Goal: Check status: Check status

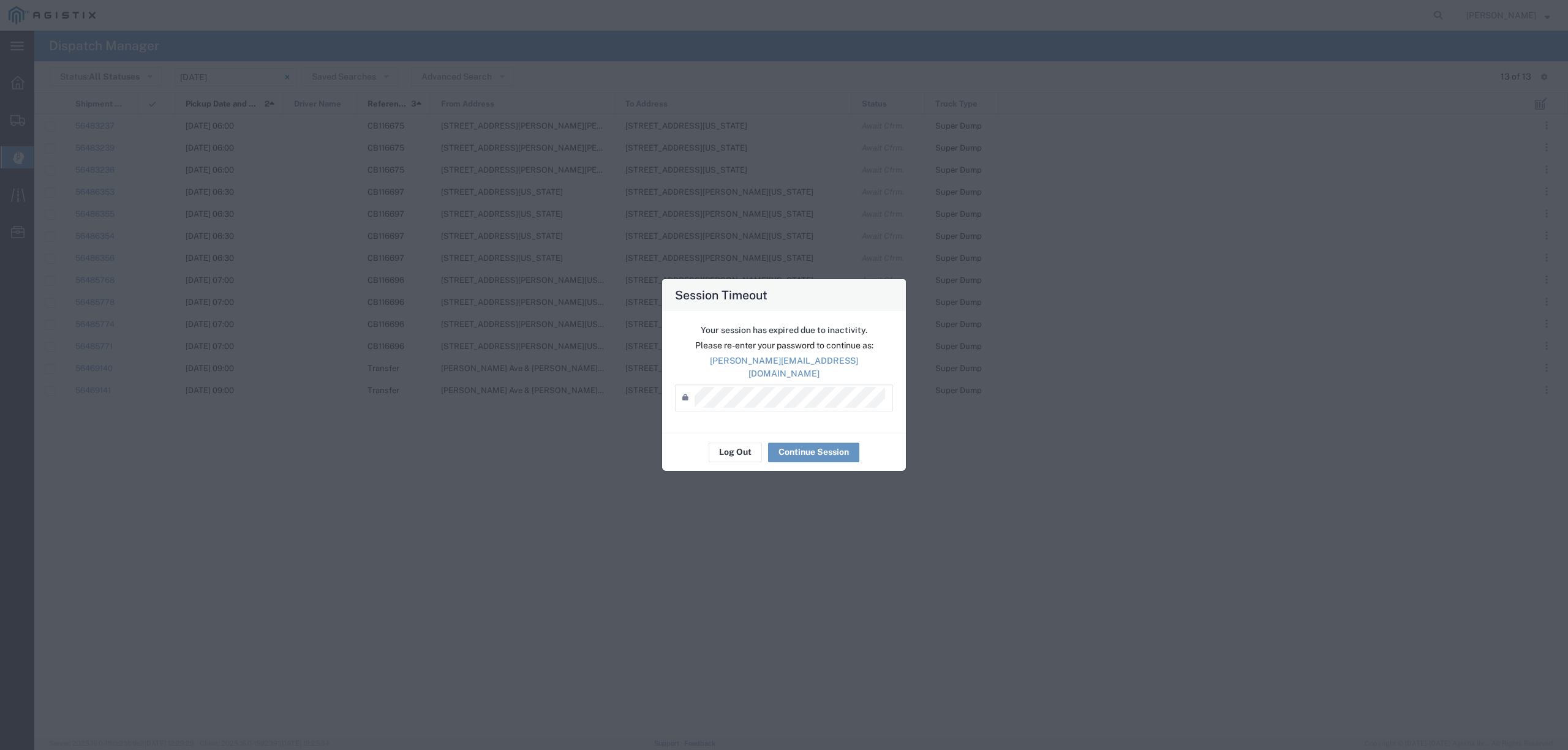
click at [751, 403] on div "Password *" at bounding box center [784, 398] width 218 height 27
click at [839, 449] on button "Continue Session" at bounding box center [813, 453] width 92 height 19
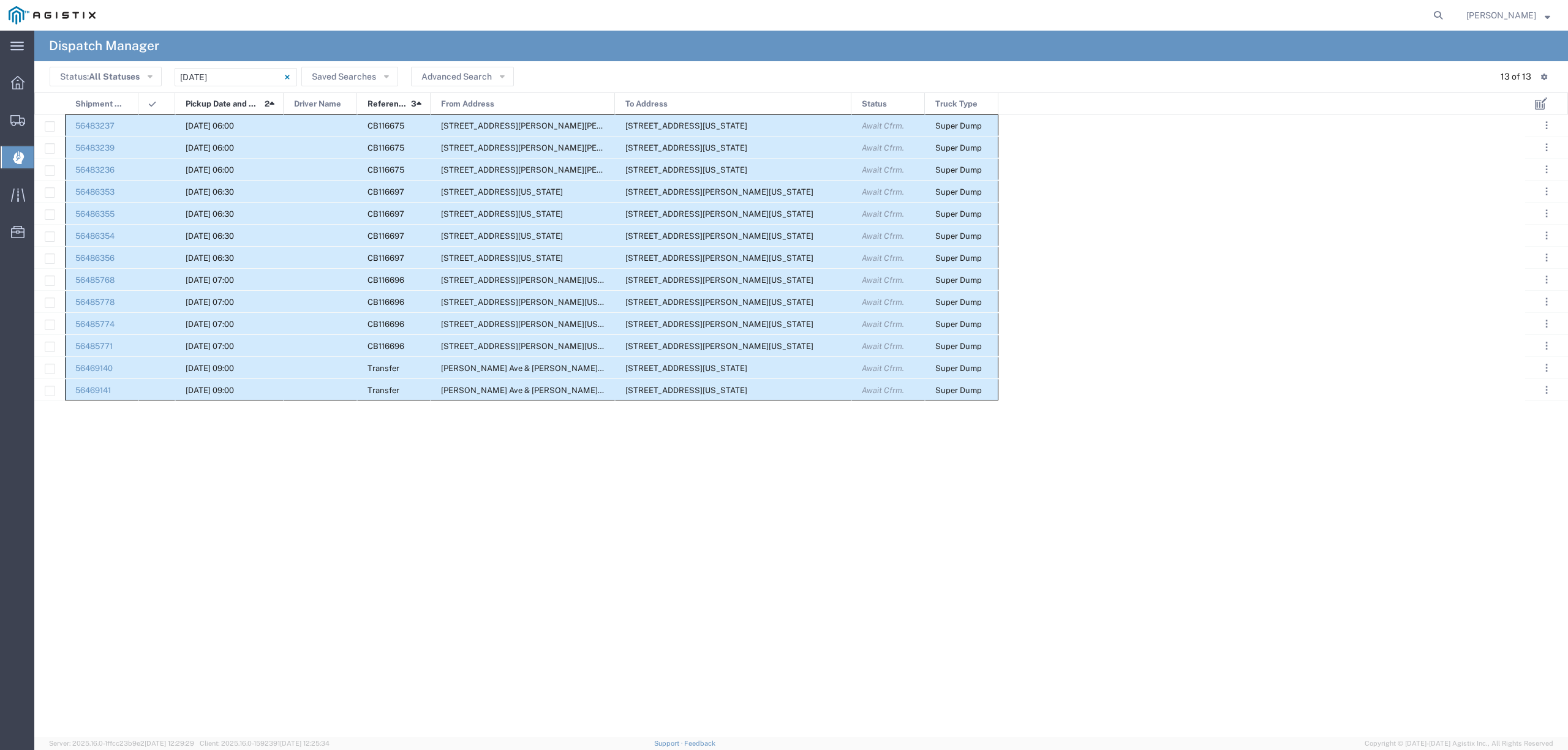
drag, startPoint x: 109, startPoint y: 120, endPoint x: 990, endPoint y: 395, distance: 922.9
click at [990, 395] on div "56483237 08/14/2025, 06:00 CB116675 3930 De Wolf Ave, Sangar, California, Unite…" at bounding box center [516, 257] width 964 height 287
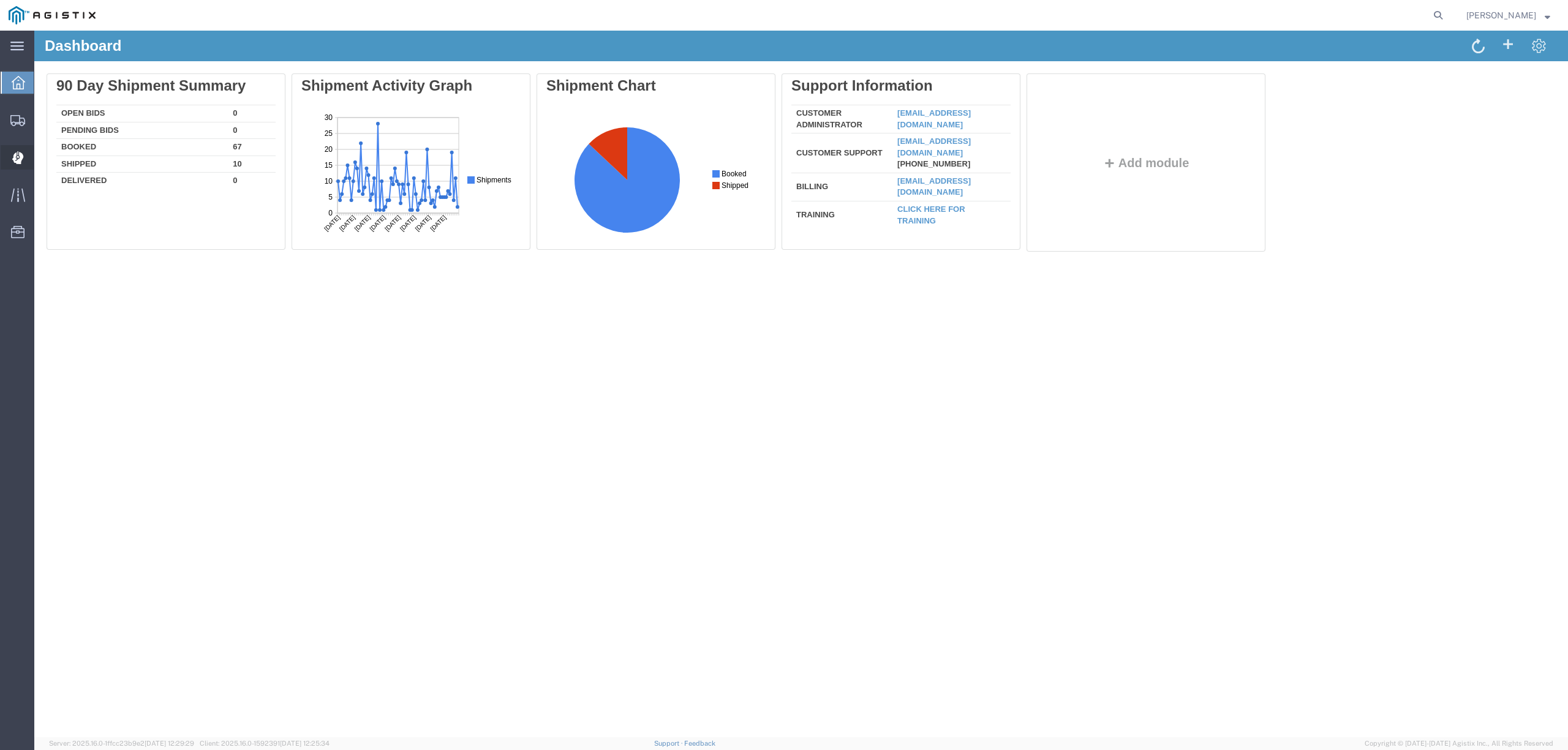
drag, startPoint x: 120, startPoint y: 160, endPoint x: 124, endPoint y: 153, distance: 8.1
click at [42, 160] on span "Dispatch Manager" at bounding box center [38, 158] width 8 height 25
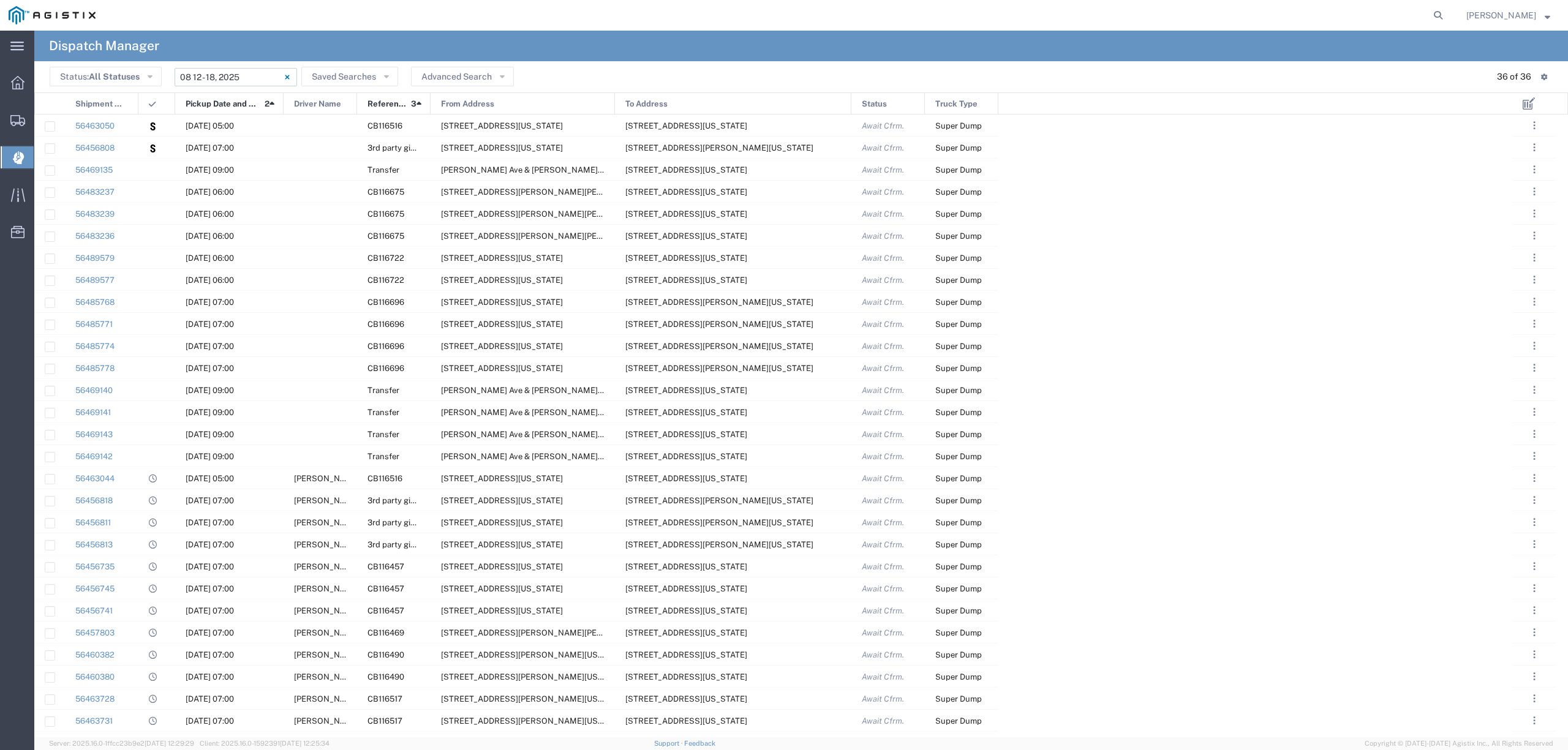
click at [219, 68] on input "08/12/2025 - 08/18/2025" at bounding box center [236, 77] width 122 height 19
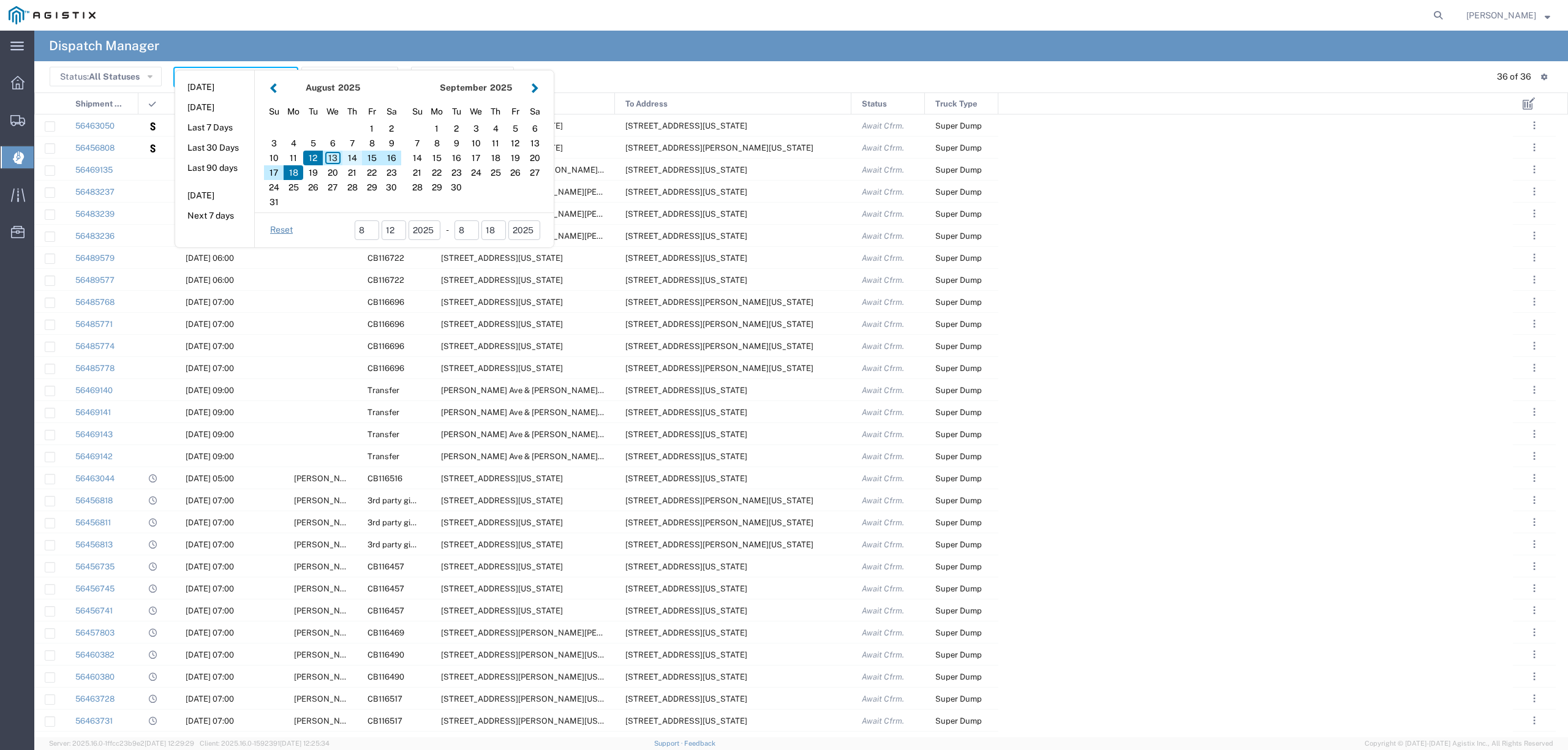
click at [354, 157] on div "14" at bounding box center [352, 158] width 19 height 14
type input "08/14/2025"
type input "08/14/2025 - 08/14/2025"
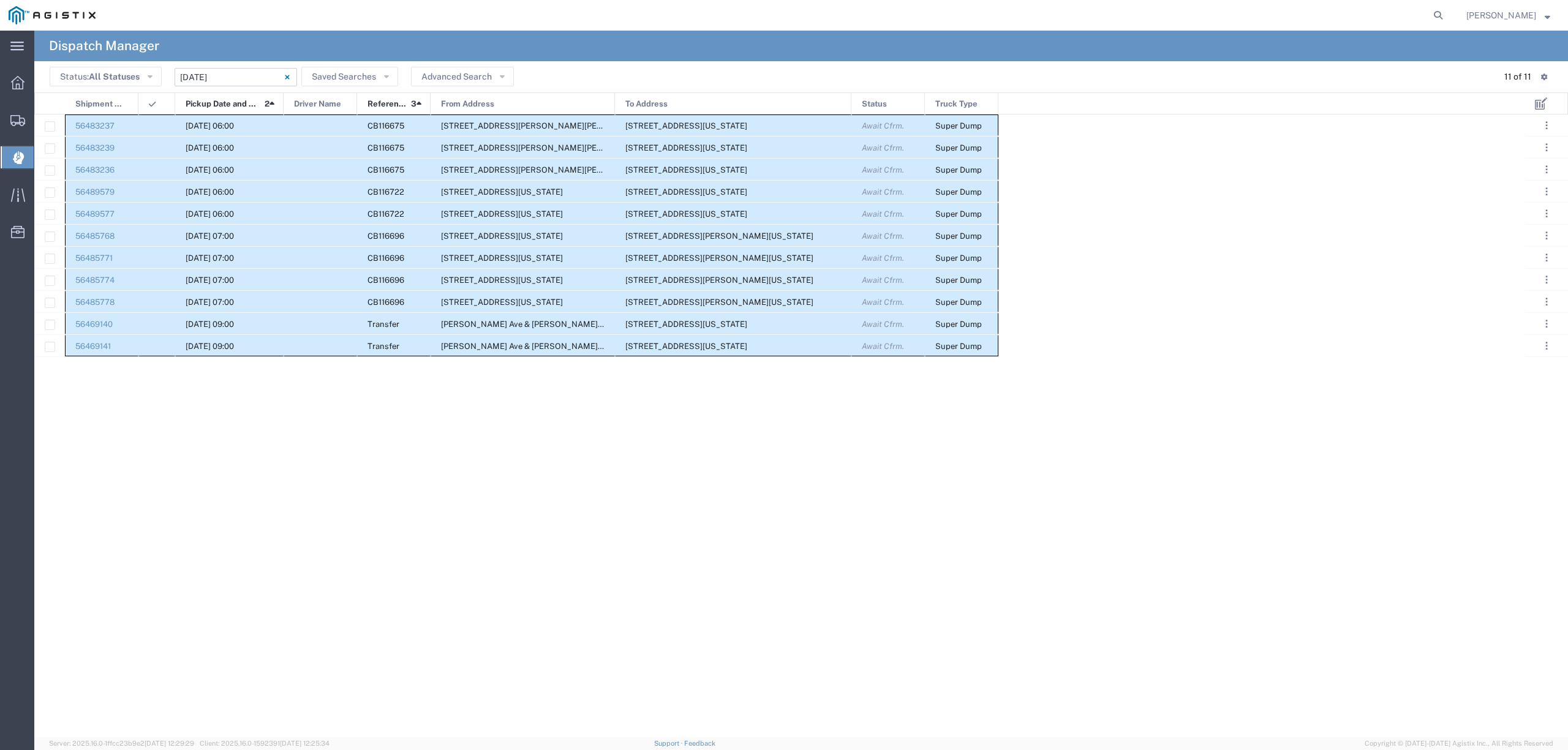
drag, startPoint x: 103, startPoint y: 118, endPoint x: 971, endPoint y: 361, distance: 901.4
click at [971, 361] on div "56483237 08/14/2025, 06:00 CB116675 3930 De Wolf Ave, Sangar, California, Unite…" at bounding box center [780, 425] width 1490 height 623
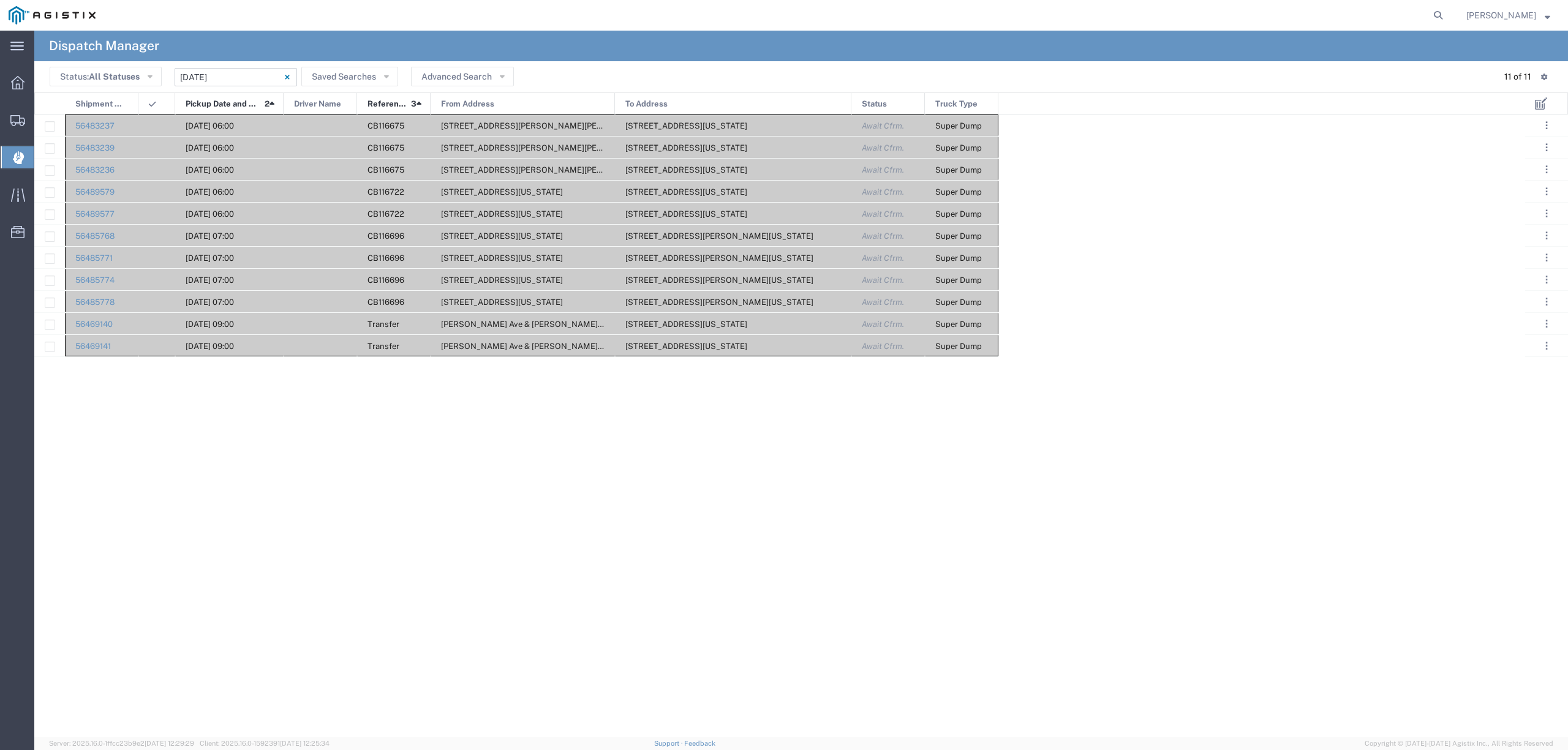
click at [157, 407] on div "56483237 08/14/2025, 06:00 CB116675 3930 De Wolf Ave, Sangar, California, Unite…" at bounding box center [780, 425] width 1490 height 623
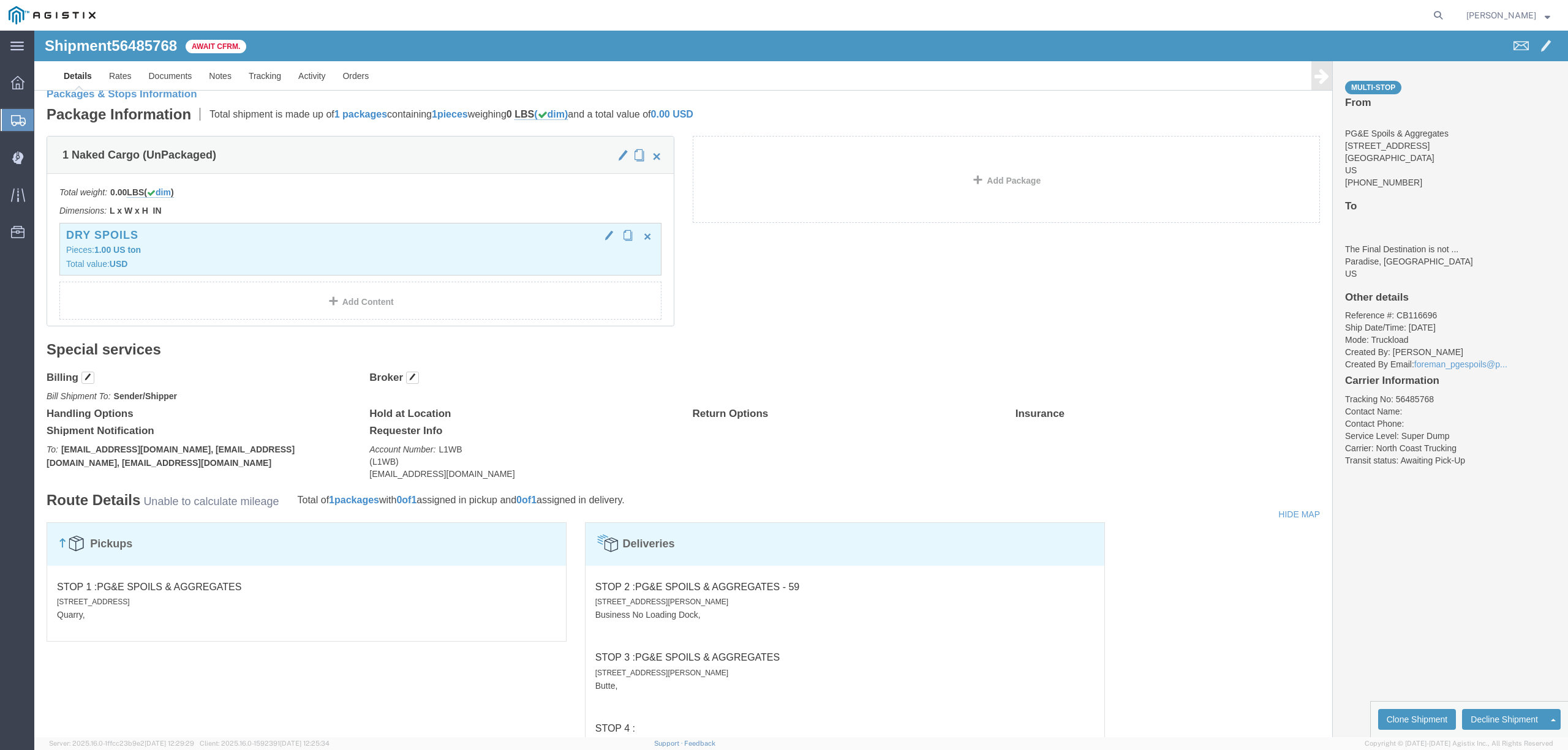
scroll to position [653, 0]
